Goal: Information Seeking & Learning: Learn about a topic

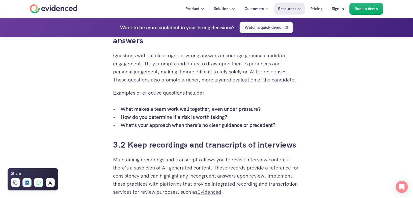
scroll to position [1092, 0]
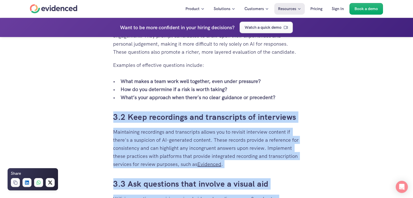
drag, startPoint x: 289, startPoint y: 96, endPoint x: 113, endPoint y: 78, distance: 176.9
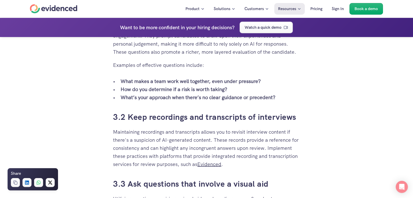
drag, startPoint x: 113, startPoint y: 78, endPoint x: 107, endPoint y: 81, distance: 6.6
click at [107, 81] on div "When you’ve put time and effort into building a solid recruitment process, it c…" at bounding box center [206, 91] width 413 height 2101
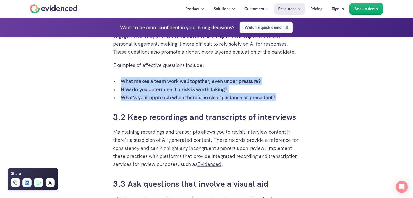
drag, startPoint x: 284, startPoint y: 97, endPoint x: 109, endPoint y: 82, distance: 175.1
drag, startPoint x: 109, startPoint y: 82, endPoint x: 132, endPoint y: 81, distance: 22.5
copy ul "What makes a team work well together, even under pressure? How do you determine…"
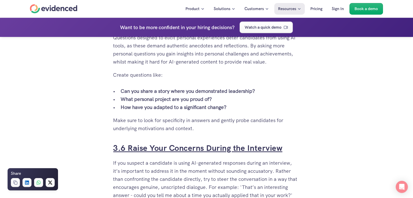
scroll to position [1454, 0]
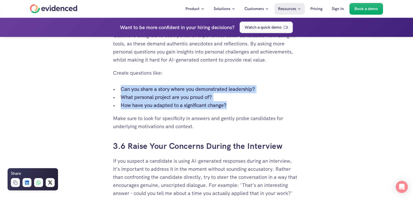
drag, startPoint x: 230, startPoint y: 104, endPoint x: 121, endPoint y: 88, distance: 110.5
click at [121, 88] on ul "Can you share a story where you demonstrated leadership? What personal project …" at bounding box center [206, 97] width 187 height 24
drag, startPoint x: 121, startPoint y: 88, endPoint x: 128, endPoint y: 90, distance: 7.1
copy ul "Can you share a story where you demonstrated leadership? What personal project …"
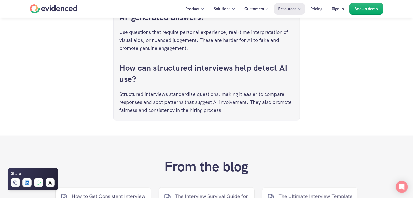
scroll to position [2101, 0]
